Goal: Transaction & Acquisition: Book appointment/travel/reservation

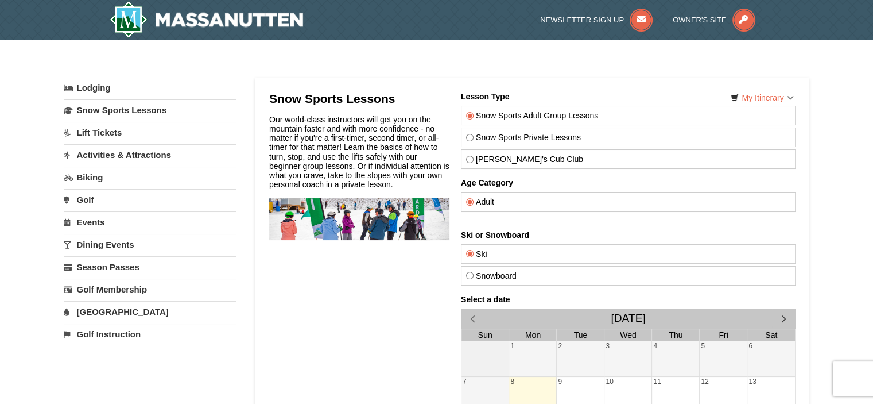
click at [469, 158] on input "[PERSON_NAME]'s Cub Club" at bounding box center [469, 159] width 7 height 7
radio input "true"
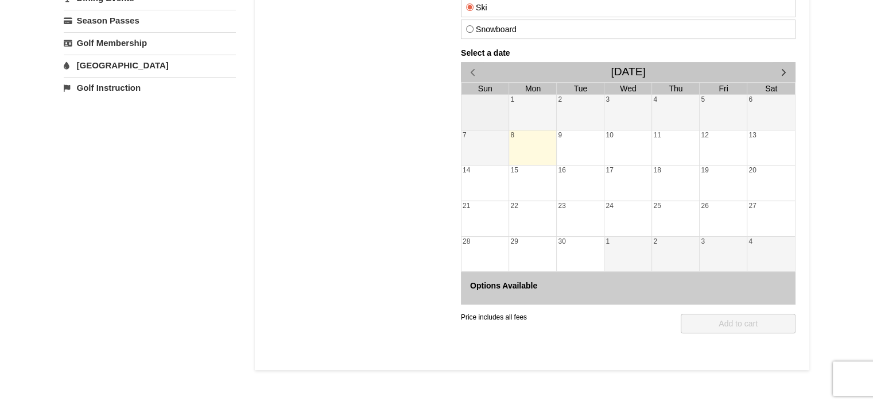
scroll to position [245, 0]
click at [786, 73] on span "button" at bounding box center [783, 73] width 12 height 12
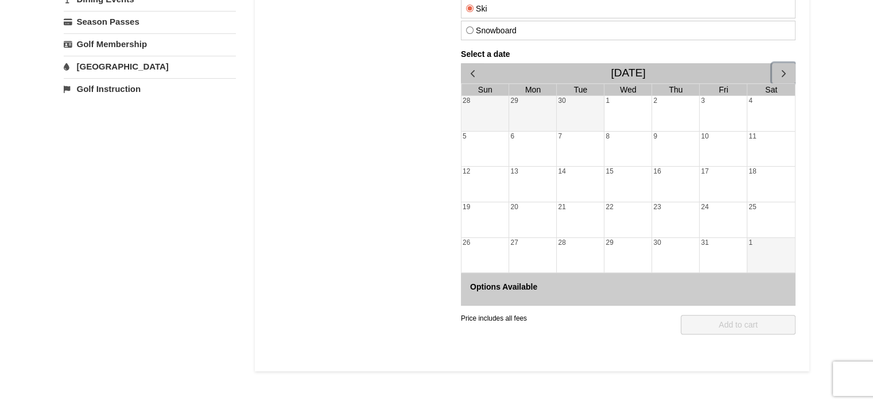
click at [786, 73] on span "button" at bounding box center [783, 73] width 12 height 12
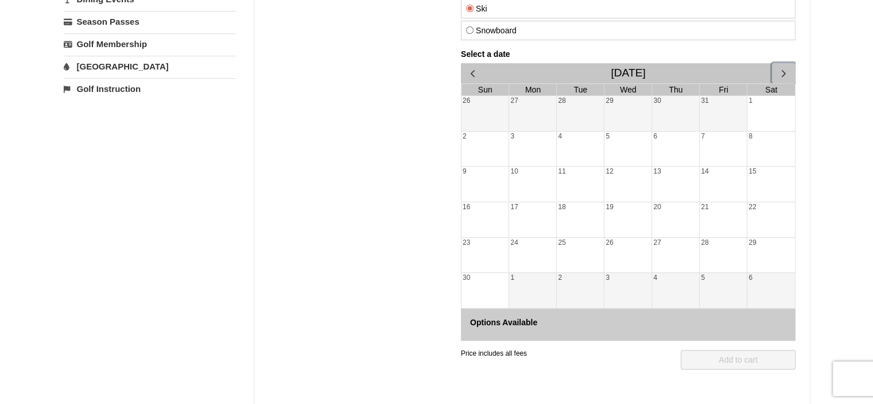
click at [786, 73] on span "button" at bounding box center [783, 73] width 12 height 12
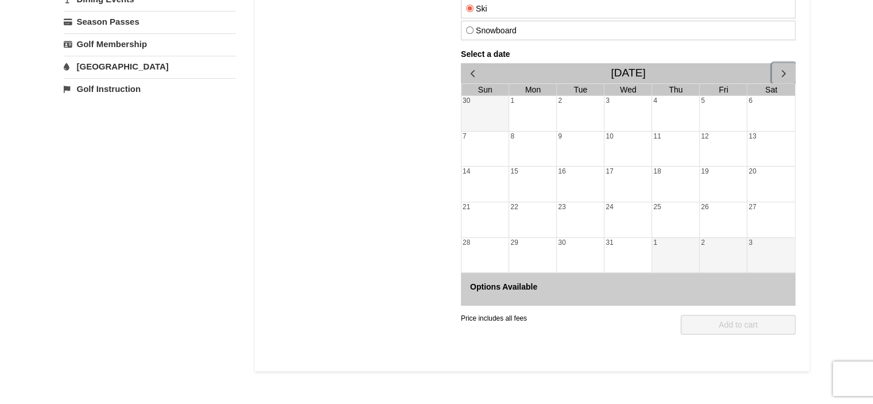
click at [712, 215] on div "26" at bounding box center [722, 219] width 47 height 35
click at [533, 251] on div "29" at bounding box center [532, 255] width 47 height 35
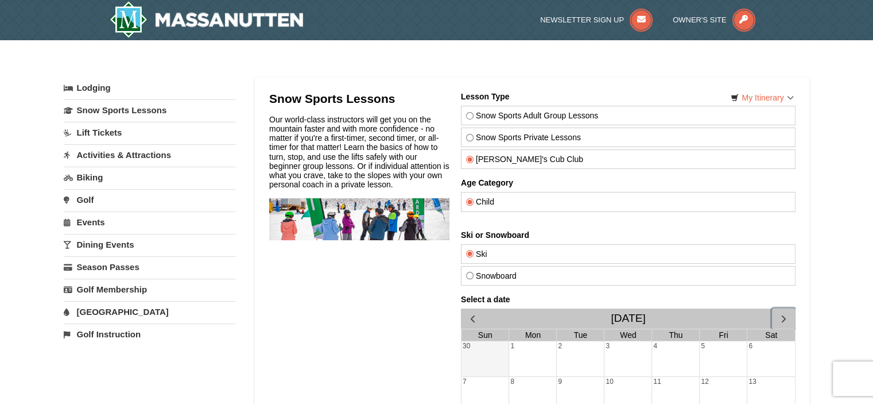
scroll to position [0, 0]
click at [149, 109] on link "Snow Sports Lessons" at bounding box center [150, 109] width 172 height 21
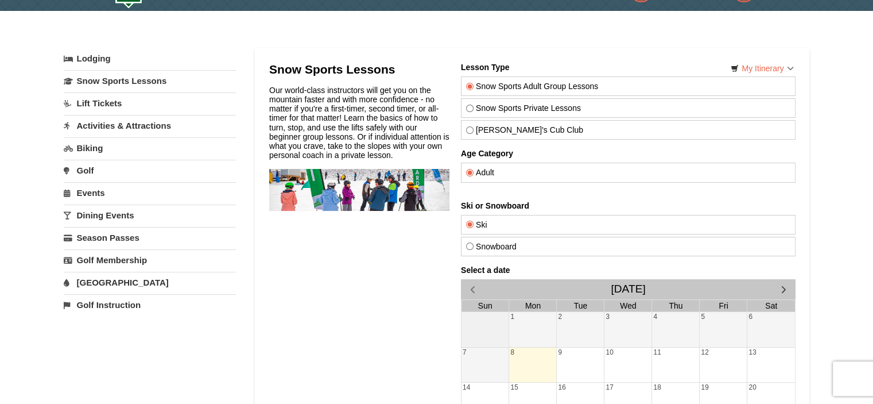
scroll to position [7, 0]
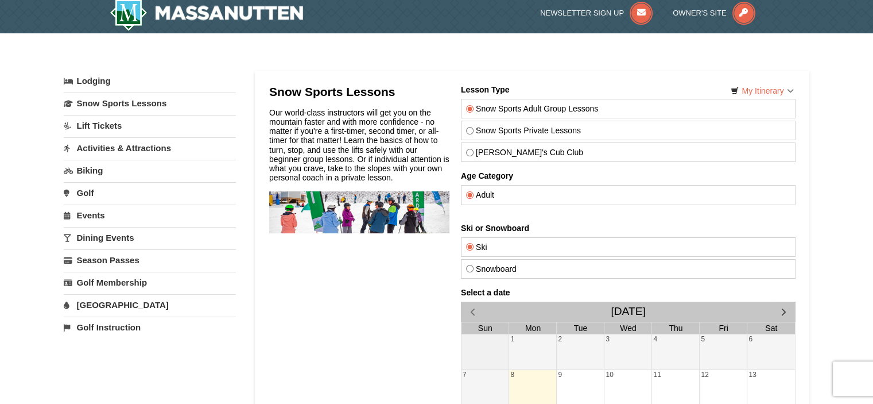
drag, startPoint x: 877, startPoint y: 73, endPoint x: 866, endPoint y: 76, distance: 11.8
